Goal: Task Accomplishment & Management: Manage account settings

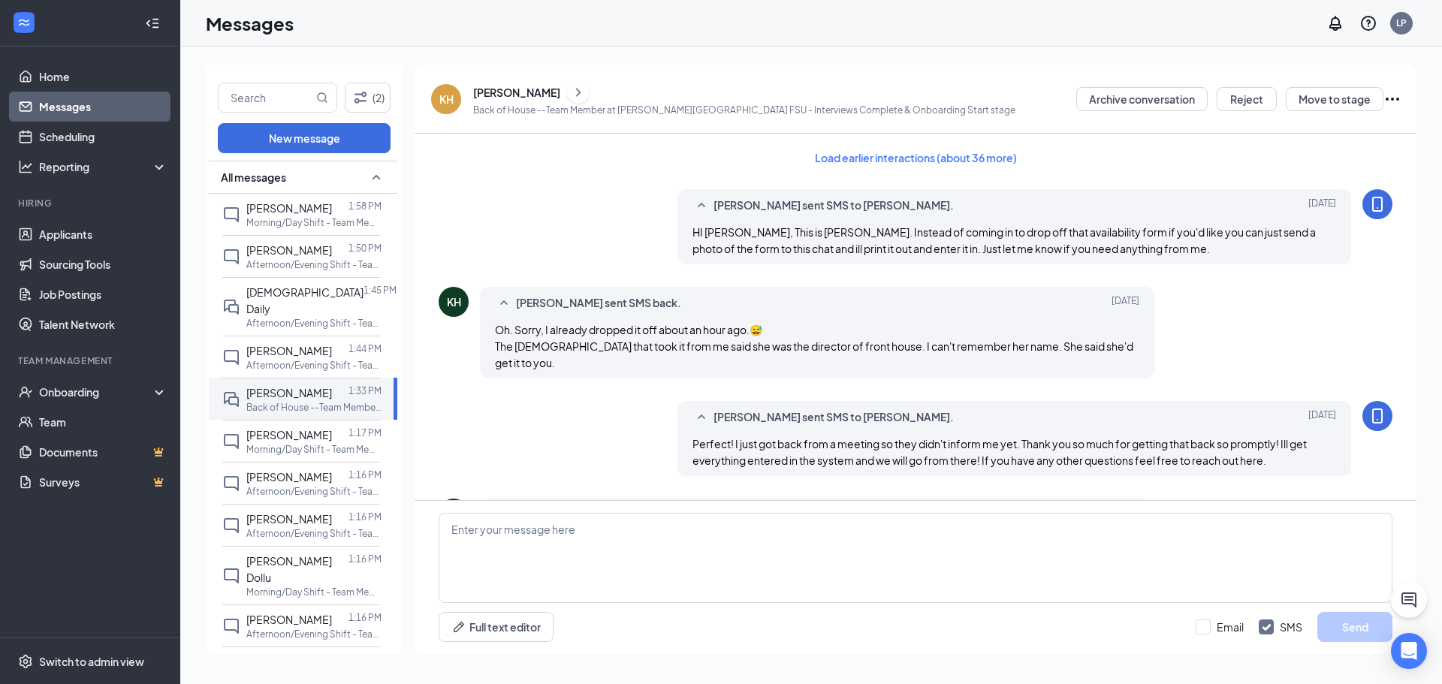
scroll to position [674, 0]
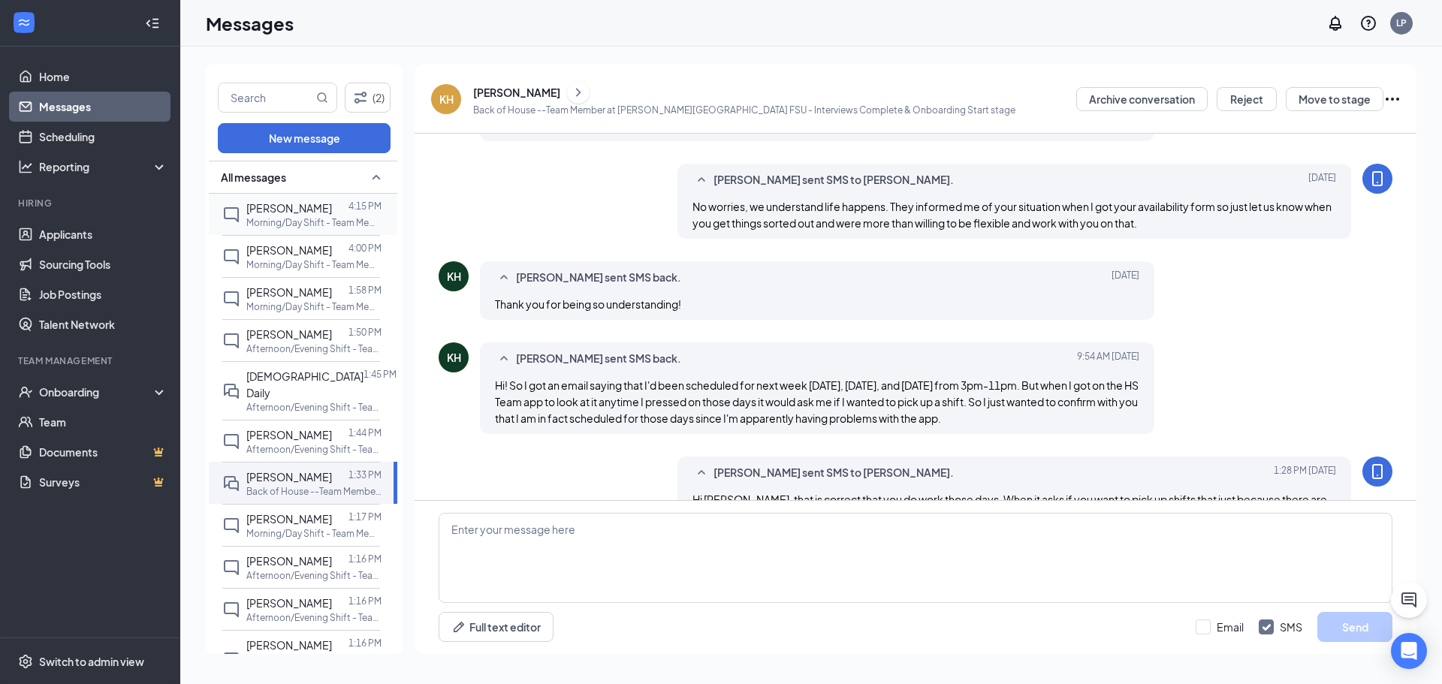
scroll to position [674, 0]
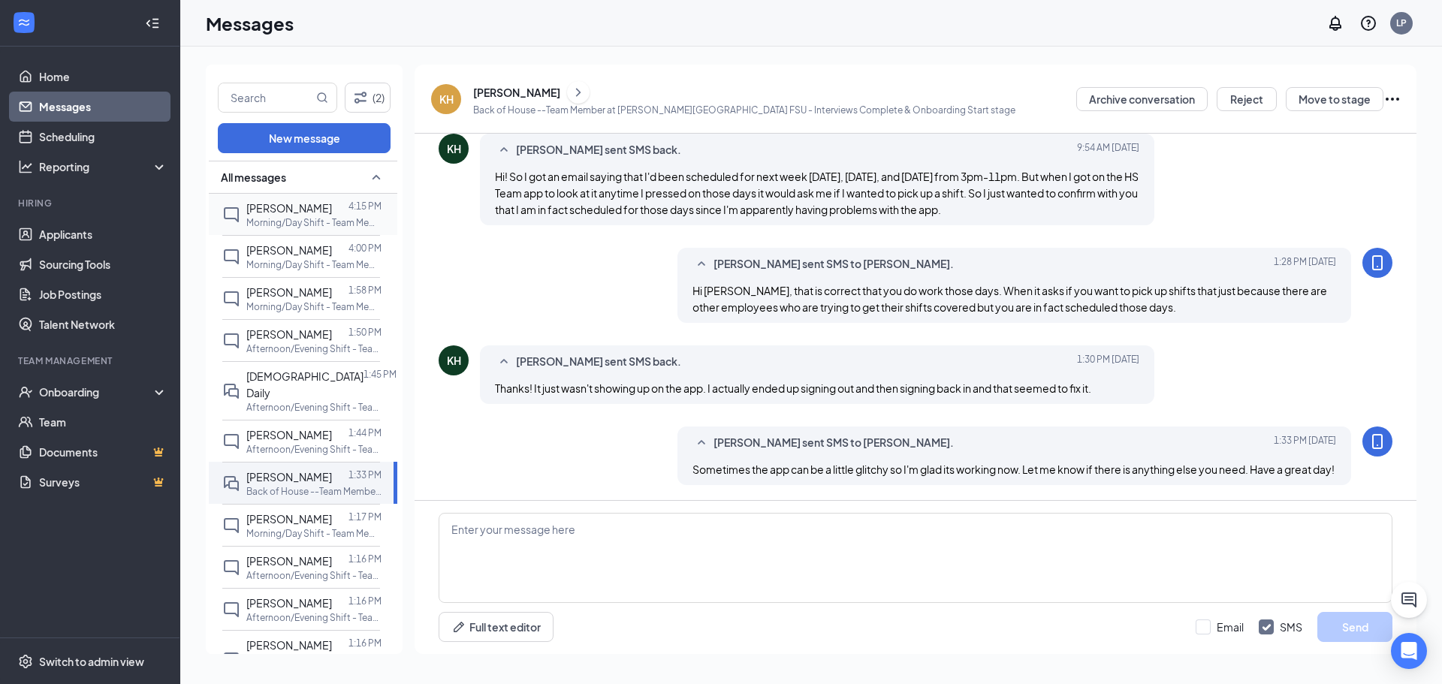
click at [321, 230] on div "Marc Debenedictis 4:15 PM Morning/Day Shift - Team Member at Anna Town Center F…" at bounding box center [301, 214] width 158 height 41
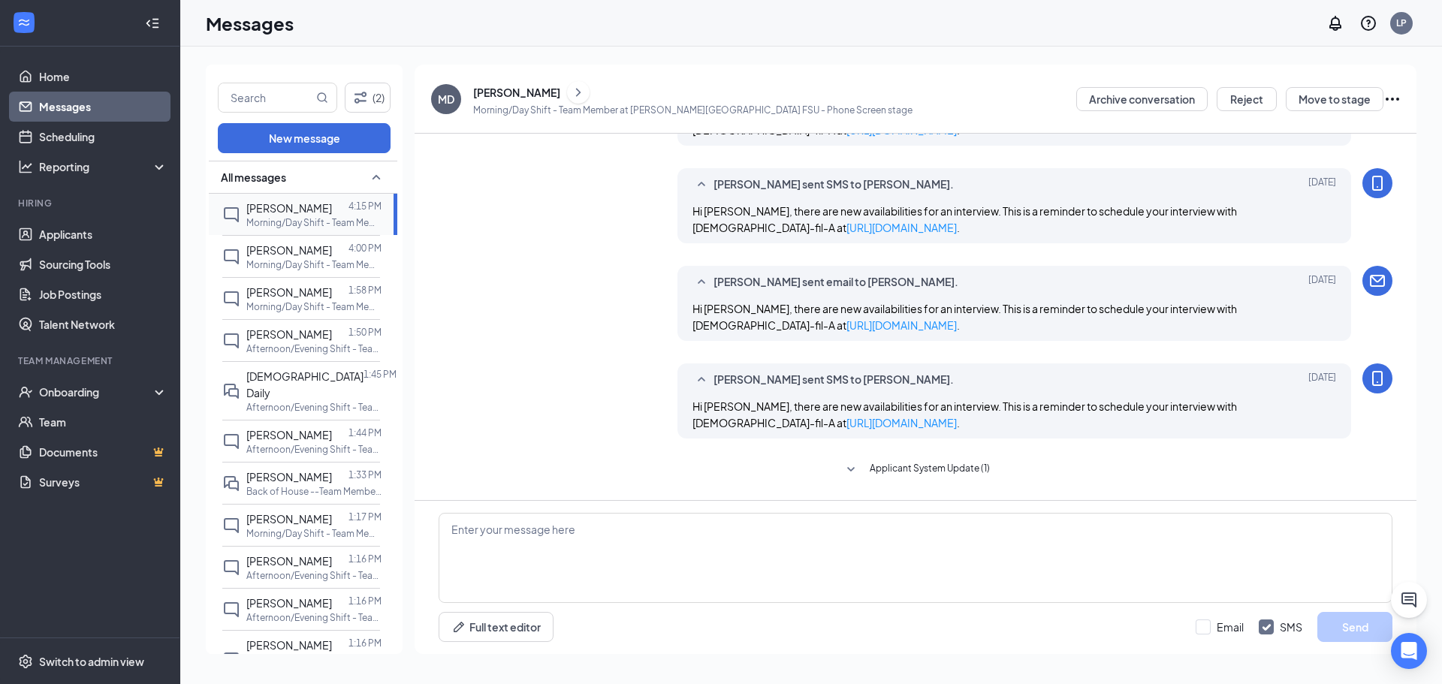
scroll to position [435, 0]
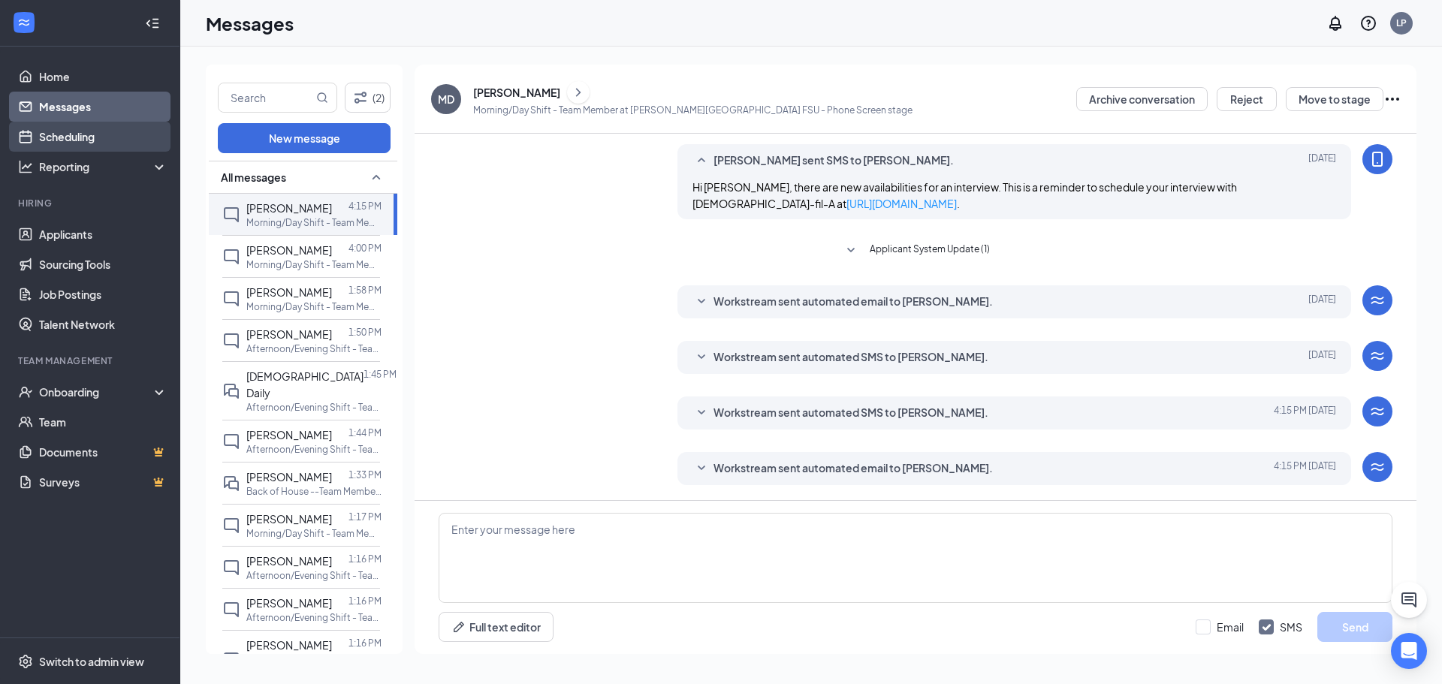
click at [115, 137] on link "Scheduling" at bounding box center [103, 137] width 128 height 30
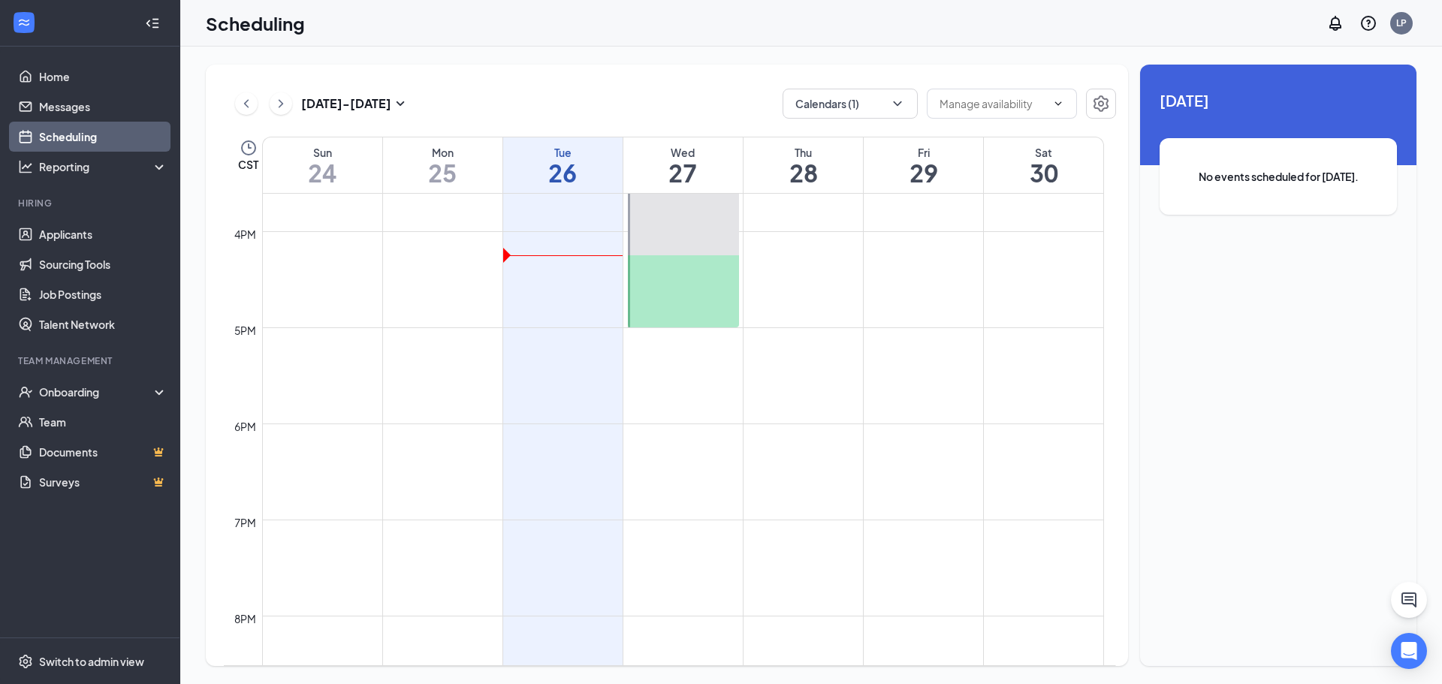
scroll to position [1714, 0]
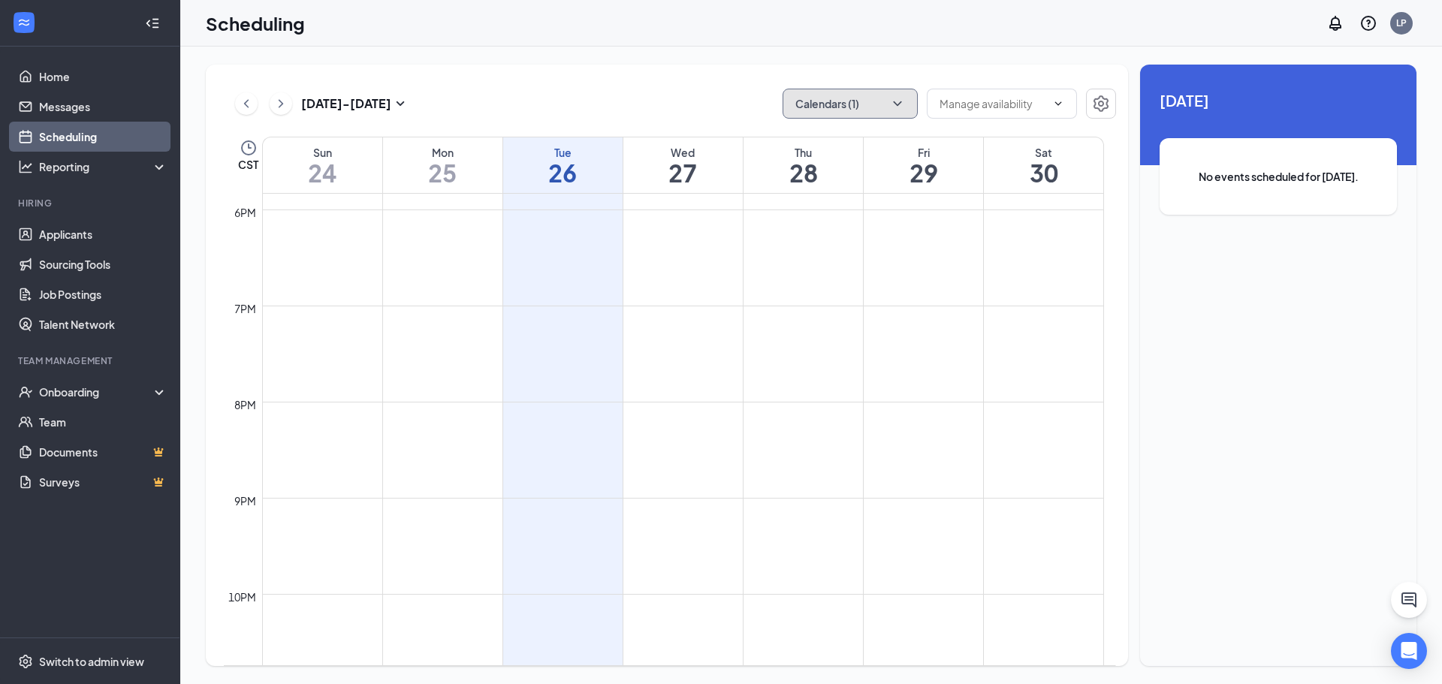
click at [821, 111] on button "Calendars (1)" at bounding box center [849, 104] width 135 height 30
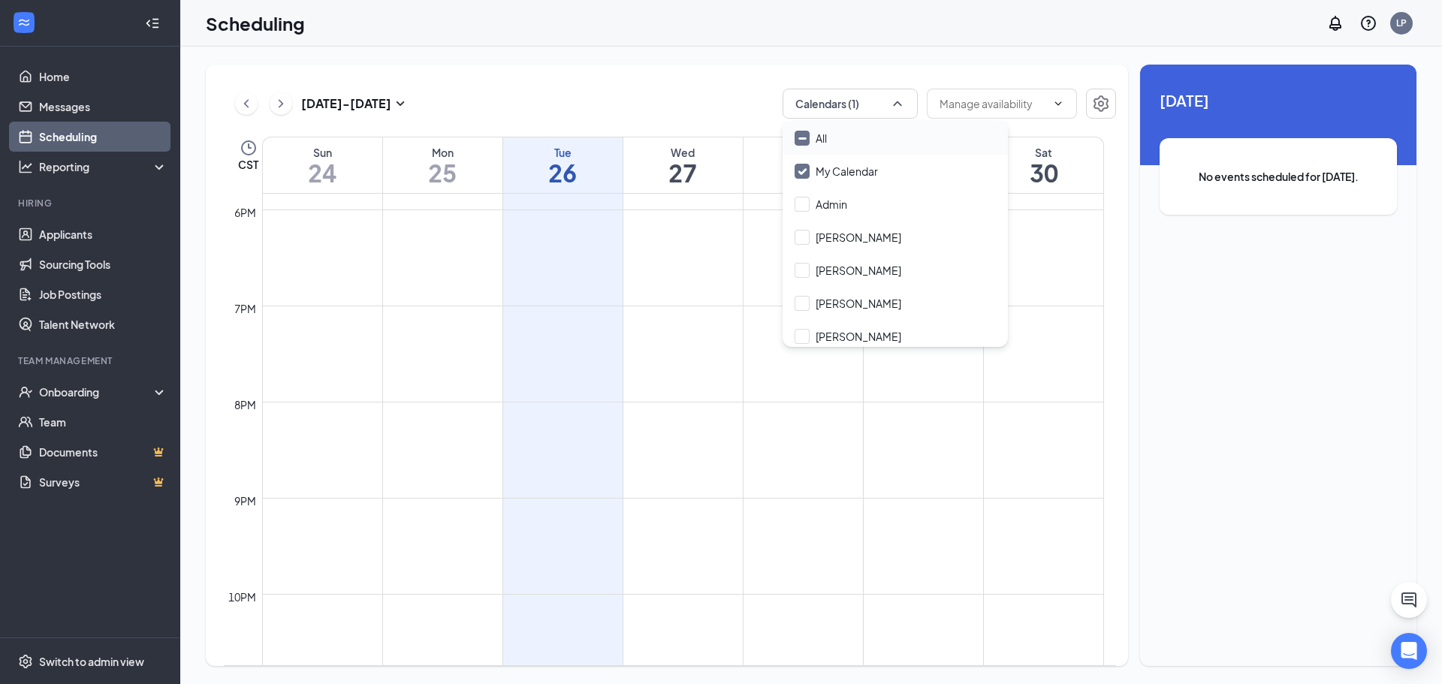
click at [814, 136] on input "All" at bounding box center [810, 138] width 32 height 15
checkbox input "true"
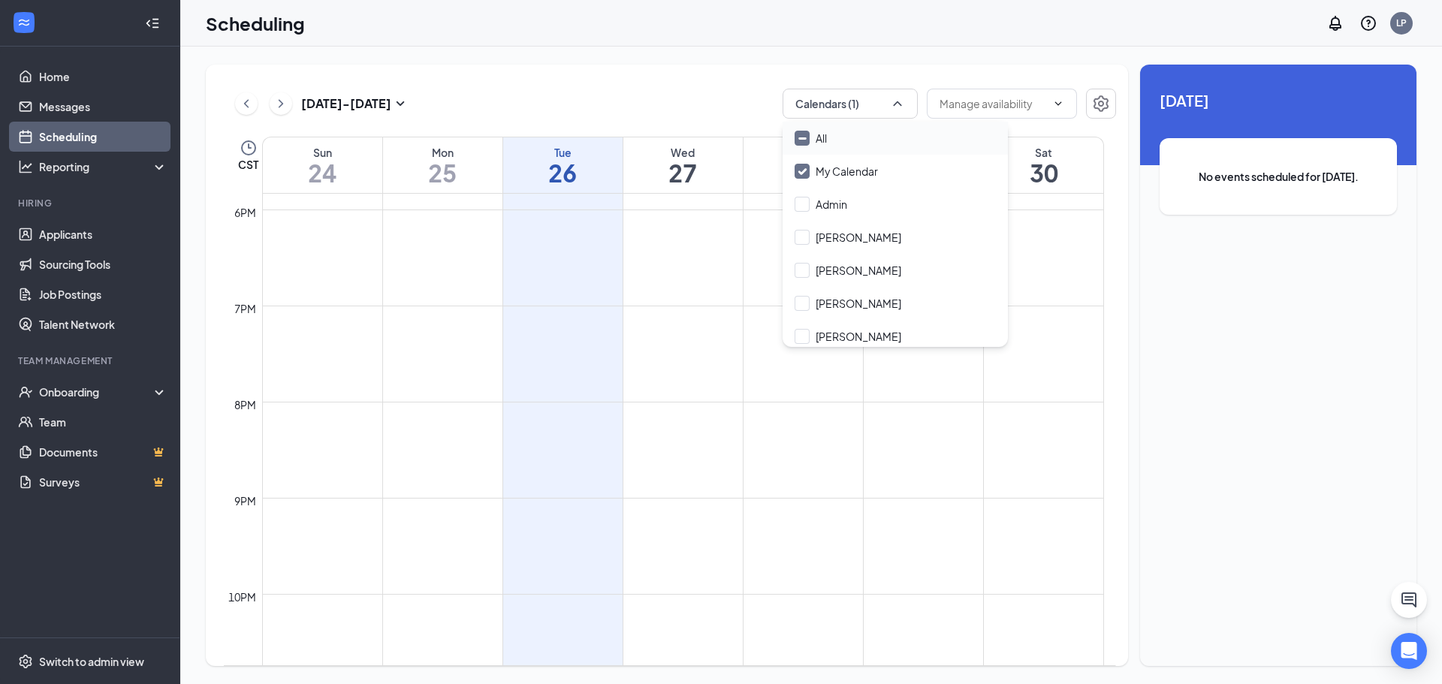
checkbox input "true"
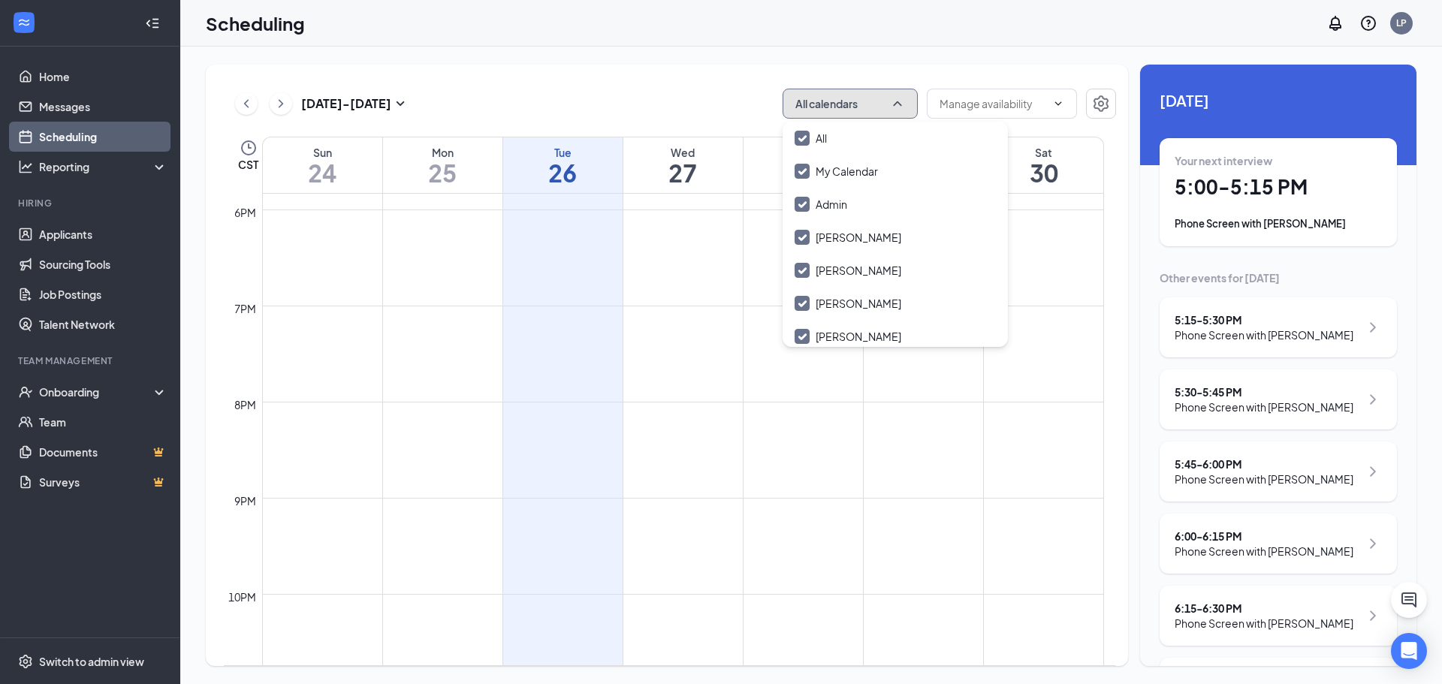
click at [812, 108] on button "All calendars" at bounding box center [849, 104] width 135 height 30
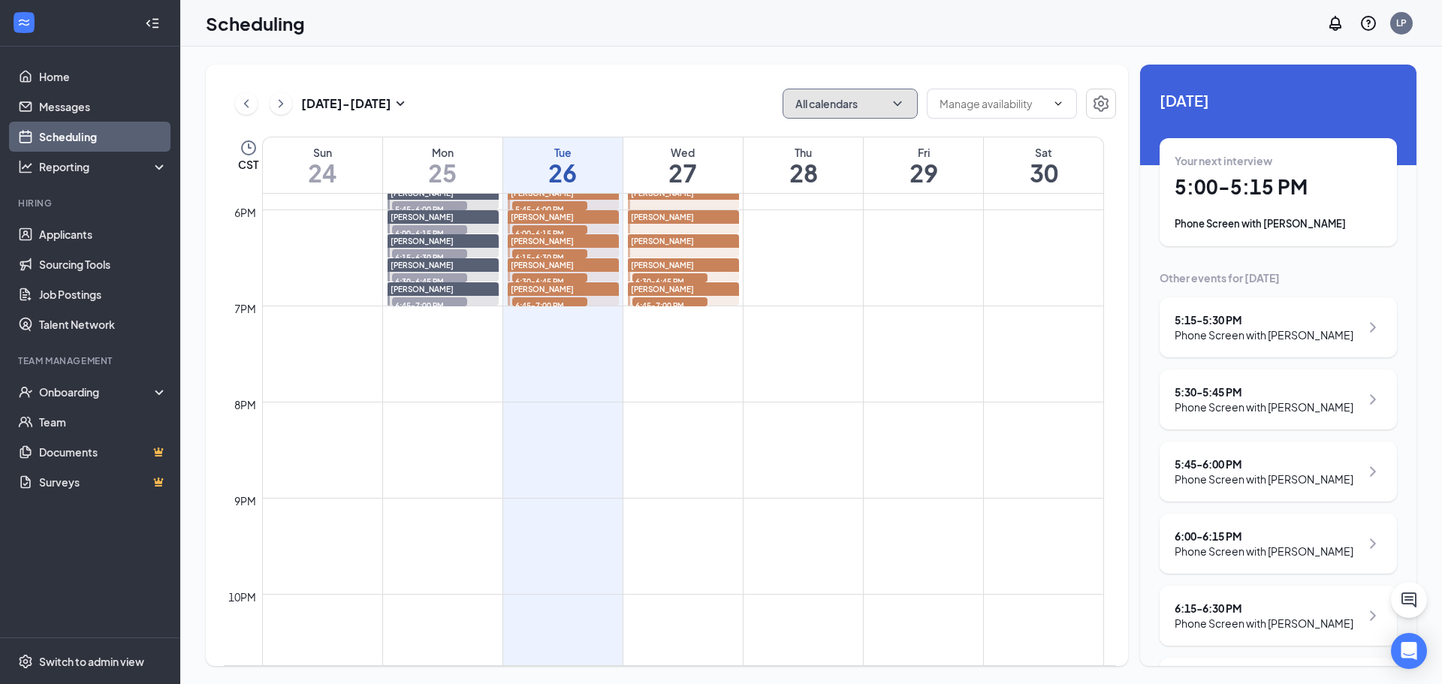
scroll to position [1414, 0]
